Goal: Transaction & Acquisition: Purchase product/service

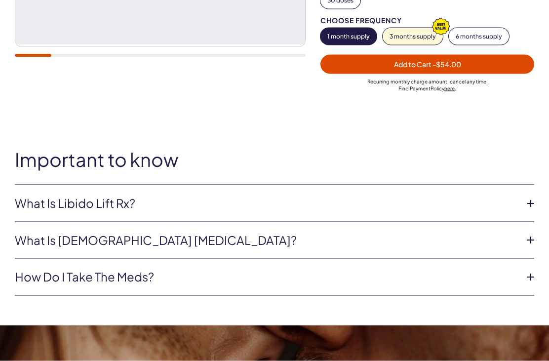
scroll to position [323, 0]
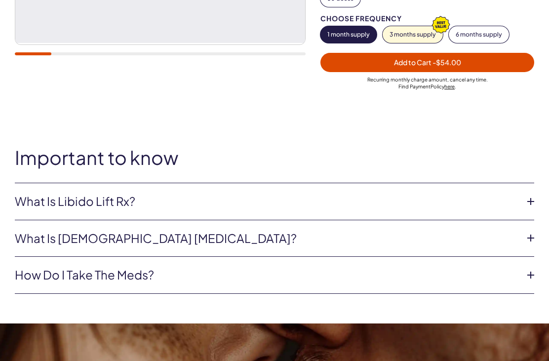
click at [532, 194] on icon at bounding box center [530, 201] width 15 height 15
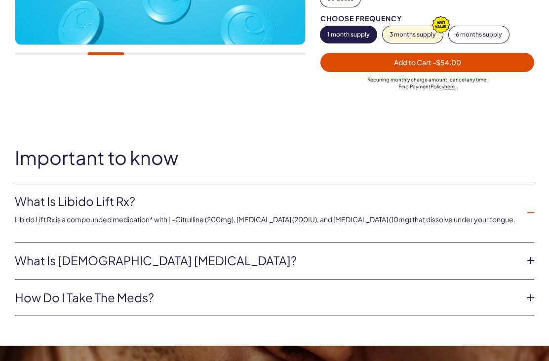
click at [531, 255] on icon at bounding box center [530, 260] width 15 height 15
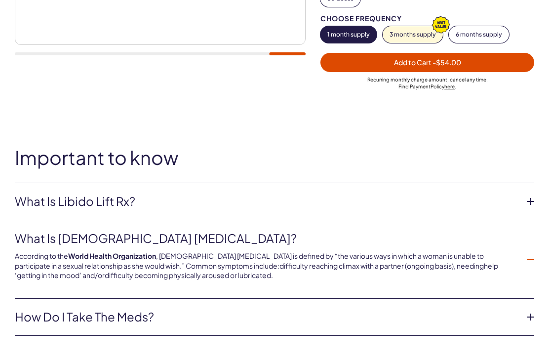
click at [533, 309] on icon at bounding box center [530, 316] width 15 height 15
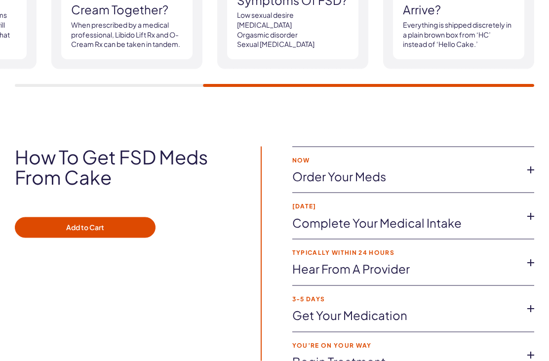
scroll to position [1680, 0]
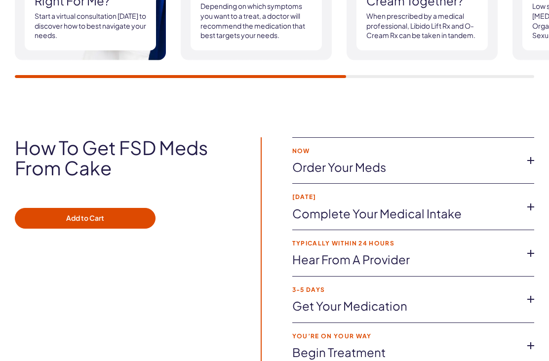
click at [528, 153] on icon at bounding box center [530, 160] width 15 height 15
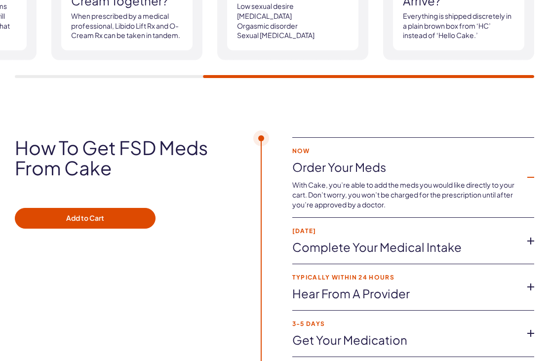
click at [533, 233] on icon at bounding box center [530, 240] width 15 height 15
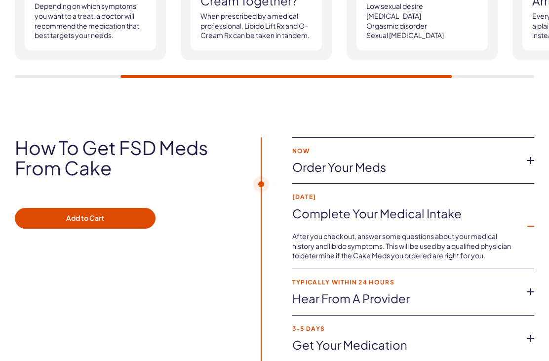
click at [533, 284] on icon at bounding box center [530, 291] width 15 height 15
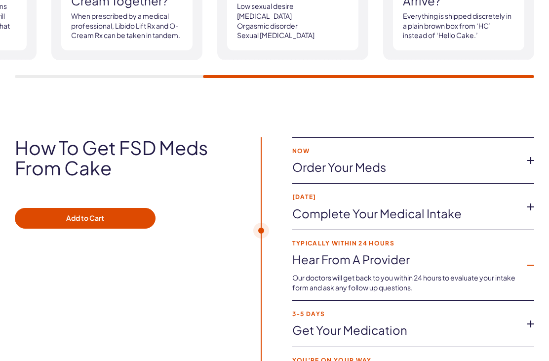
click at [528, 317] on icon at bounding box center [530, 323] width 15 height 15
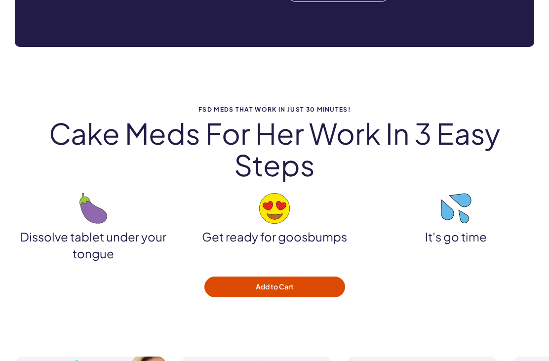
scroll to position [1160, 0]
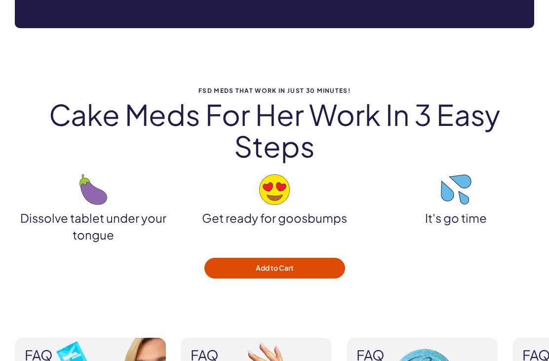
click at [292, 259] on button "Add to Cart" at bounding box center [274, 268] width 141 height 21
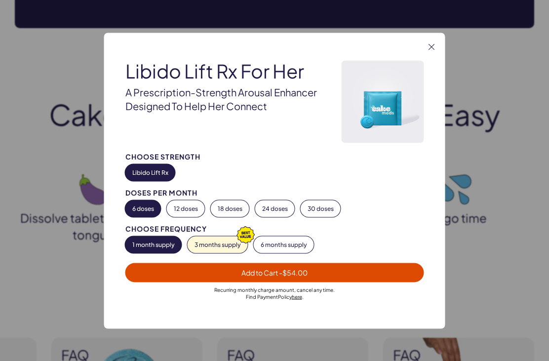
click at [316, 278] on span "Add to Cart - $54.00" at bounding box center [274, 271] width 287 height 11
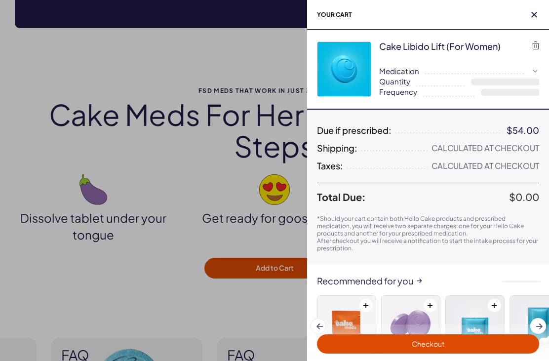
select select "**"
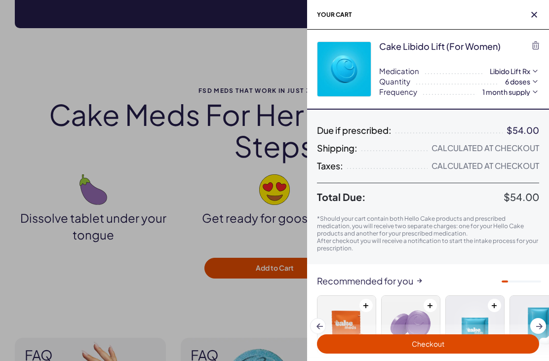
click at [497, 339] on span "Checkout" at bounding box center [428, 343] width 210 height 11
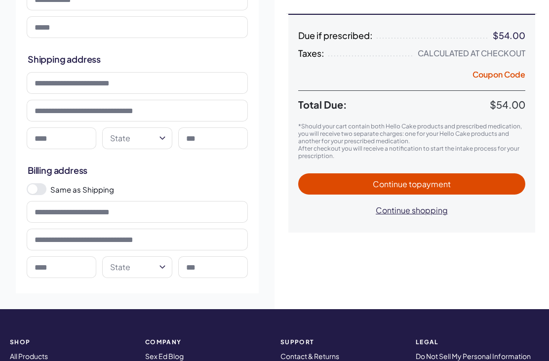
scroll to position [163, 0]
